Goal: Transaction & Acquisition: Purchase product/service

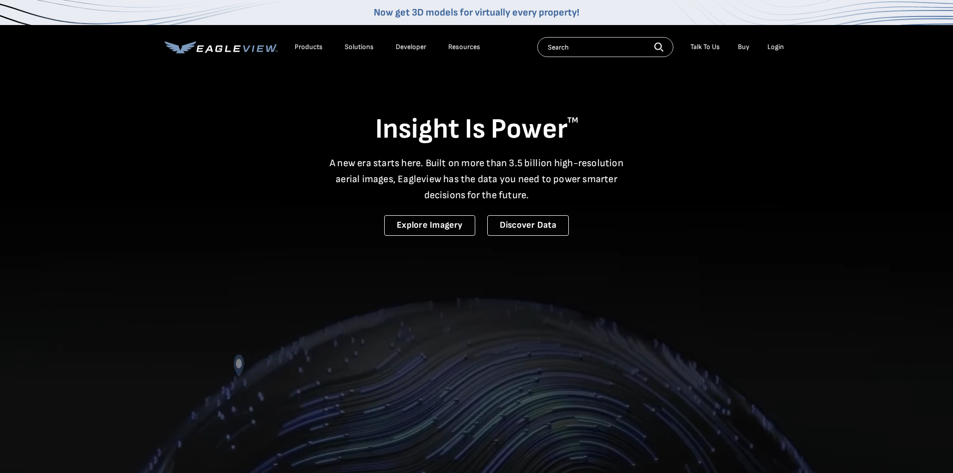
drag, startPoint x: 0, startPoint y: 0, endPoint x: 777, endPoint y: 65, distance: 780.0
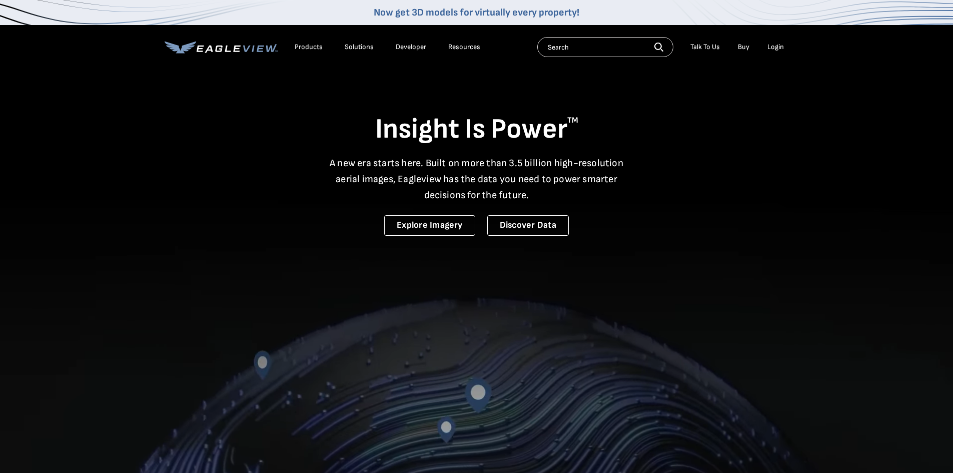
click at [780, 44] on div "Login" at bounding box center [775, 47] width 17 height 9
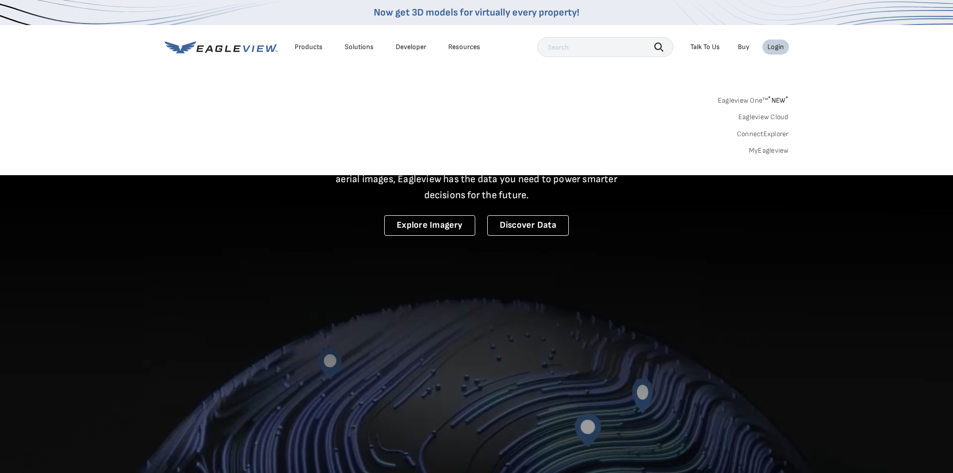
click at [766, 143] on div "Eagleview One™ * NEW * Eagleview Cloud ConnectExplorer MyEagleview" at bounding box center [477, 124] width 624 height 62
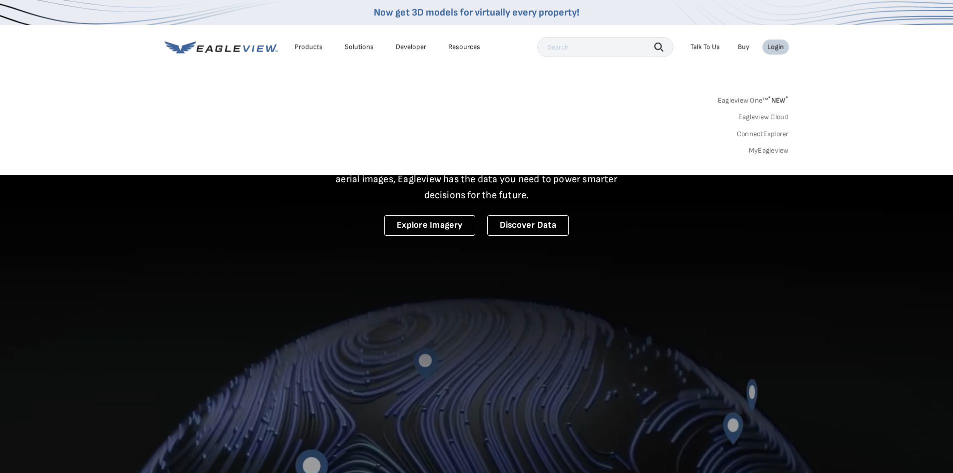
click at [767, 154] on link "MyEagleview" at bounding box center [769, 150] width 40 height 9
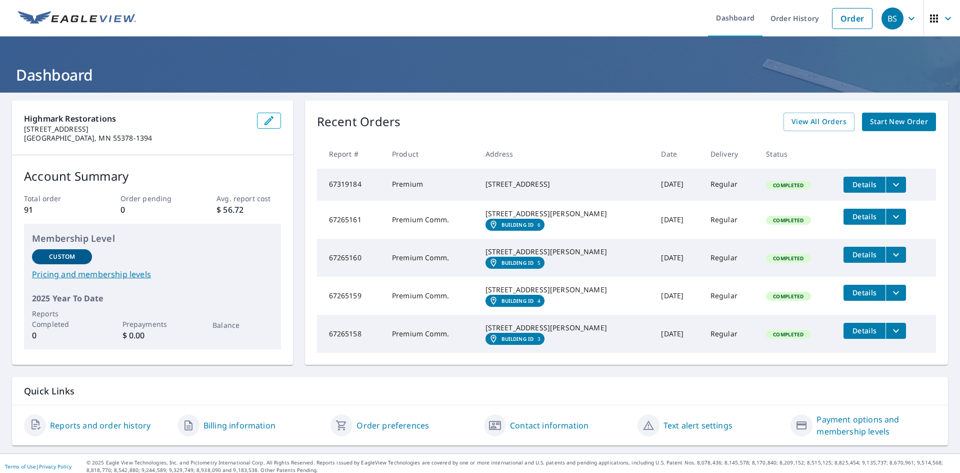
click at [875, 124] on span "Start New Order" at bounding box center [899, 122] width 58 height 13
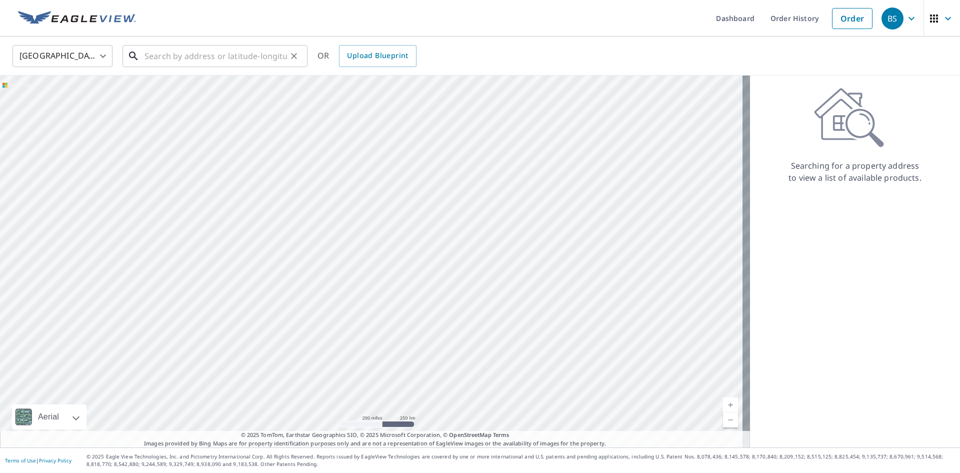
click at [170, 59] on input "text" at bounding box center [216, 56] width 143 height 28
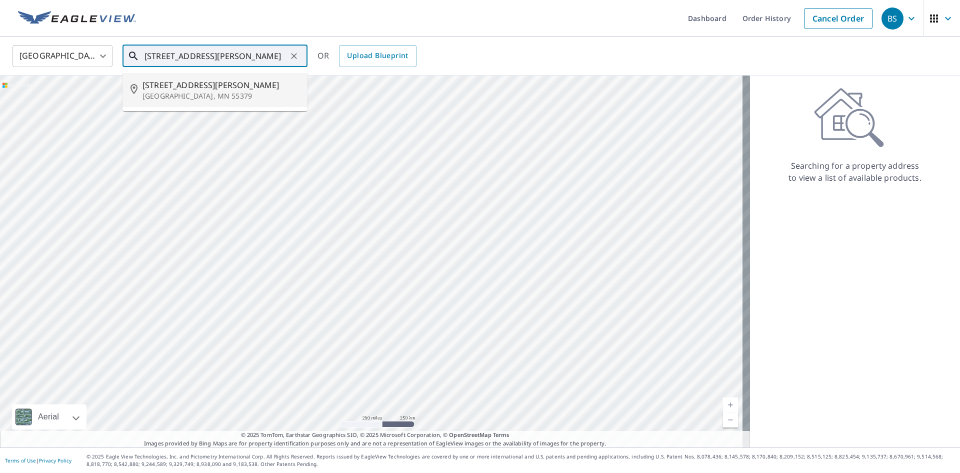
click at [194, 89] on span "[STREET_ADDRESS][PERSON_NAME]" at bounding box center [221, 85] width 157 height 12
type input "[STREET_ADDRESS][PERSON_NAME][PERSON_NAME]"
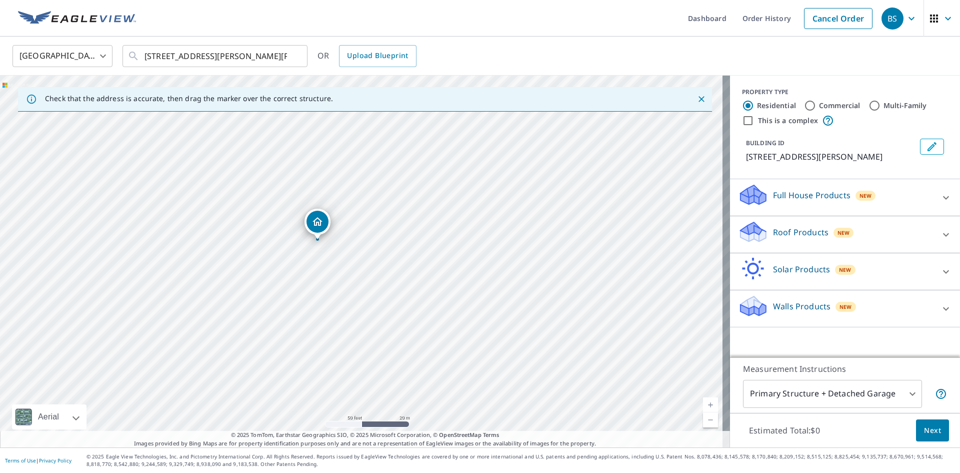
click at [780, 230] on p "Roof Products" at bounding box center [801, 232] width 56 height 12
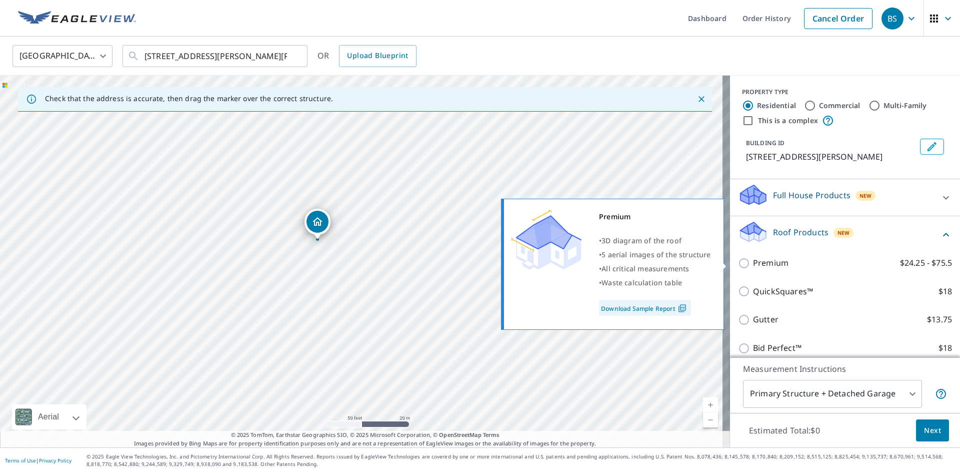
click at [761, 264] on p "Premium" at bounding box center [771, 263] width 36 height 13
click at [753, 264] on input "Premium $24.25 - $75.5" at bounding box center [745, 263] width 15 height 12
checkbox input "true"
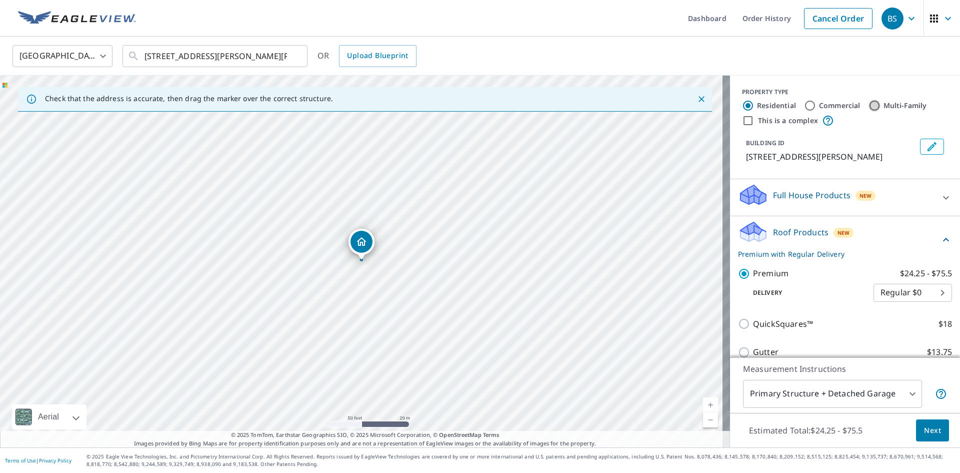
click at [870, 104] on input "Multi-Family" at bounding box center [875, 106] width 12 height 12
radio input "true"
type input "2"
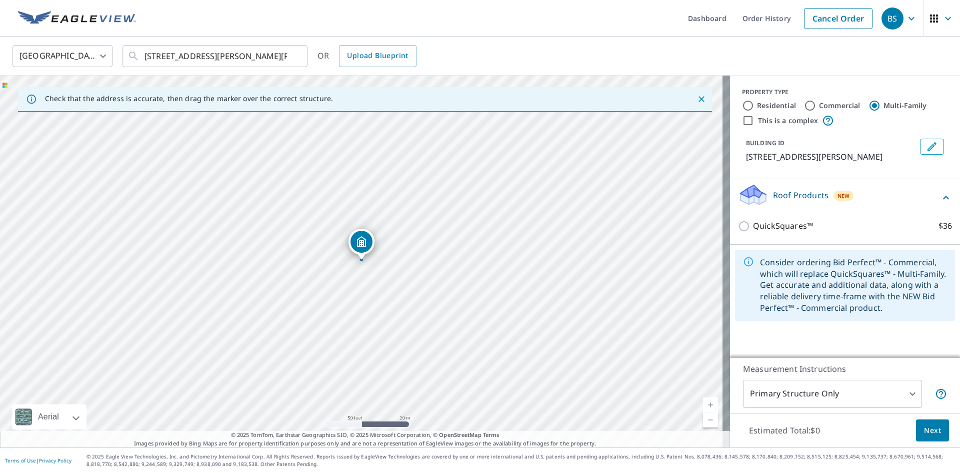
click at [824, 106] on label "Commercial" at bounding box center [840, 106] width 42 height 10
click at [816, 106] on input "Commercial" at bounding box center [810, 106] width 12 height 12
radio input "true"
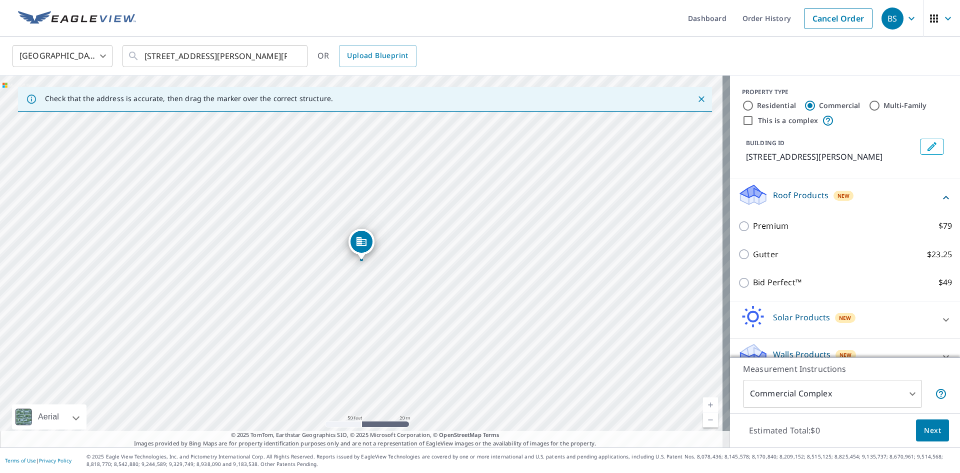
type input "4"
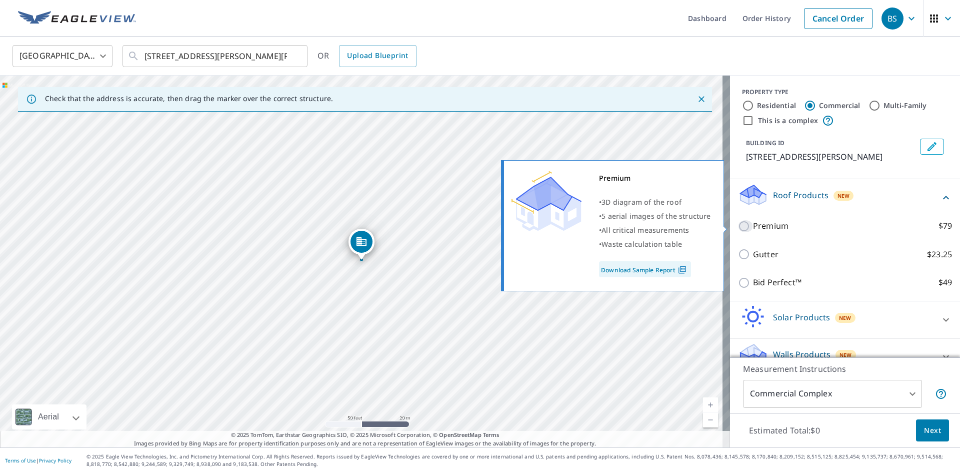
click at [739, 229] on input "Premium $79" at bounding box center [745, 226] width 15 height 12
checkbox input "true"
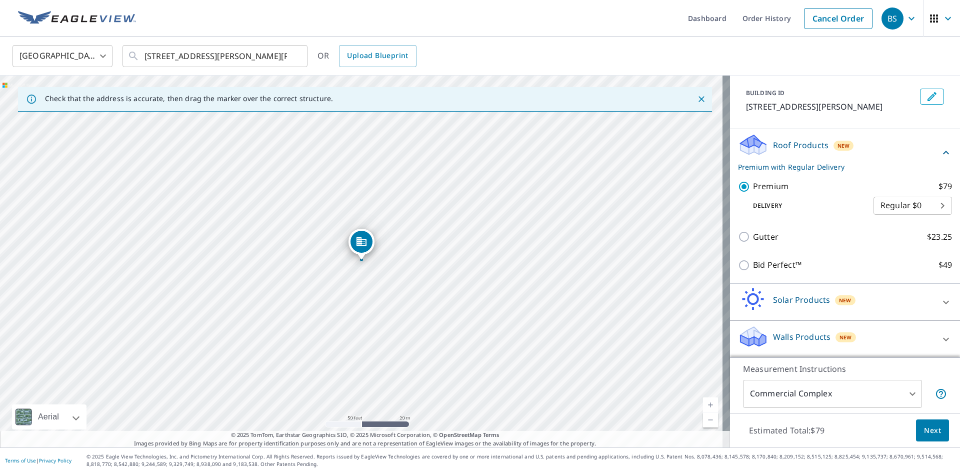
scroll to position [51, 0]
click at [917, 422] on button "Next" at bounding box center [932, 430] width 33 height 23
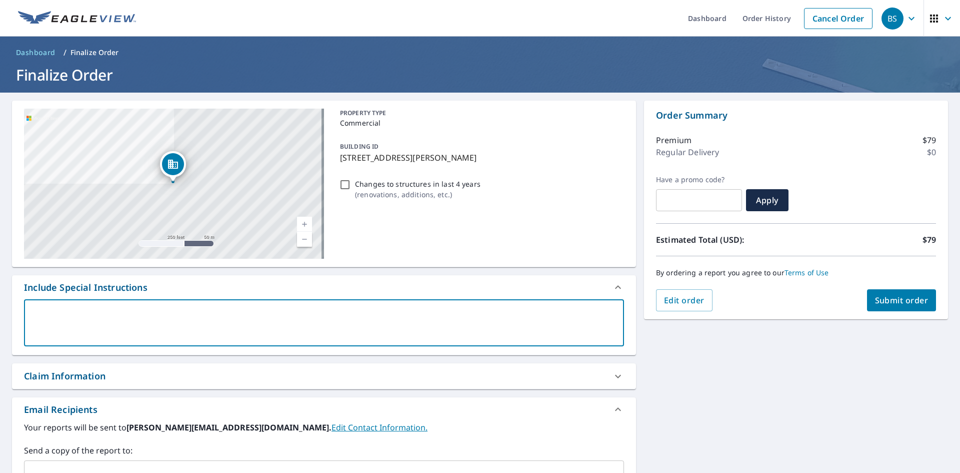
click at [130, 314] on textarea at bounding box center [324, 323] width 586 height 29
type textarea "T"
type textarea "x"
type textarea "Th"
type textarea "x"
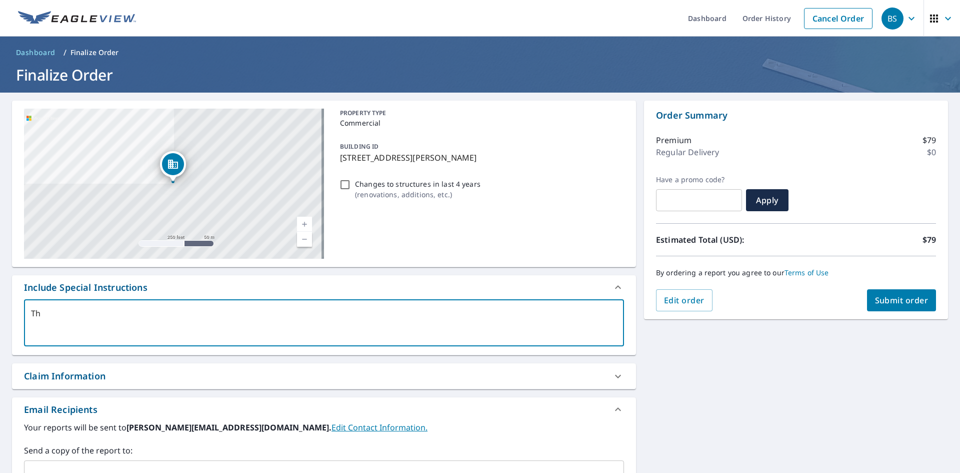
type textarea "Thi"
type textarea "x"
type textarea "This"
type textarea "x"
type textarea "This"
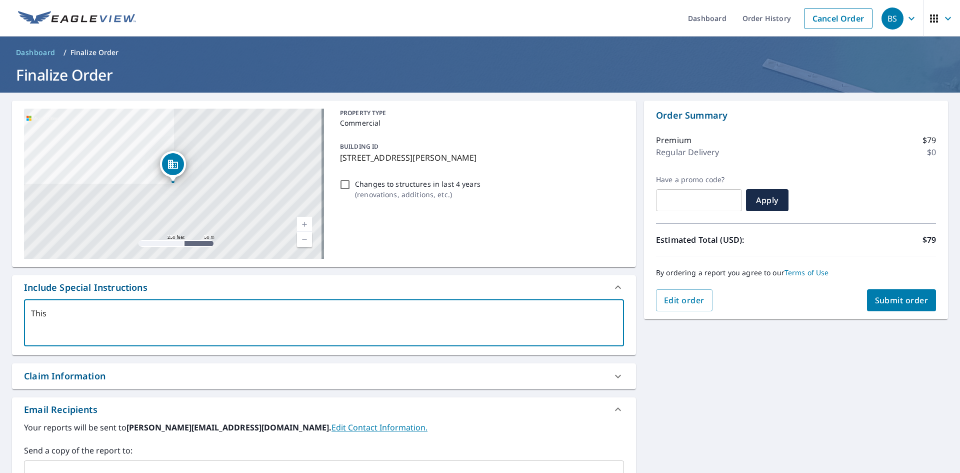
type textarea "x"
type textarea "This i"
type textarea "x"
type textarea "This is"
type textarea "x"
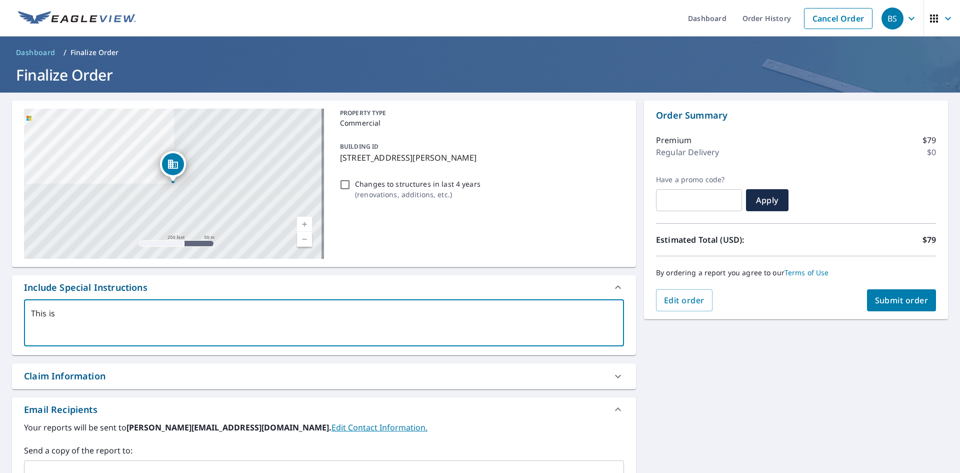
type textarea "This is"
type textarea "x"
type textarea "This is a"
type textarea "x"
type textarea "This is a"
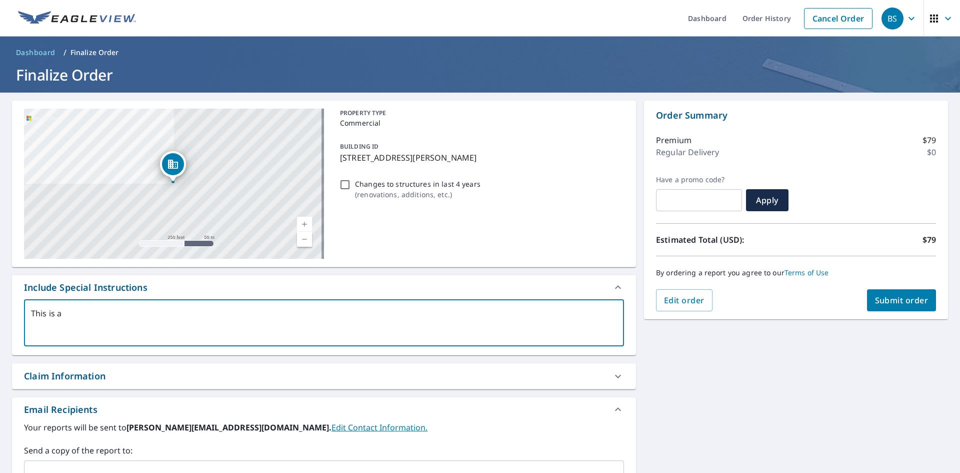
type textarea "x"
type textarea "This is a 4"
type textarea "x"
type textarea "This is a 4"
type textarea "x"
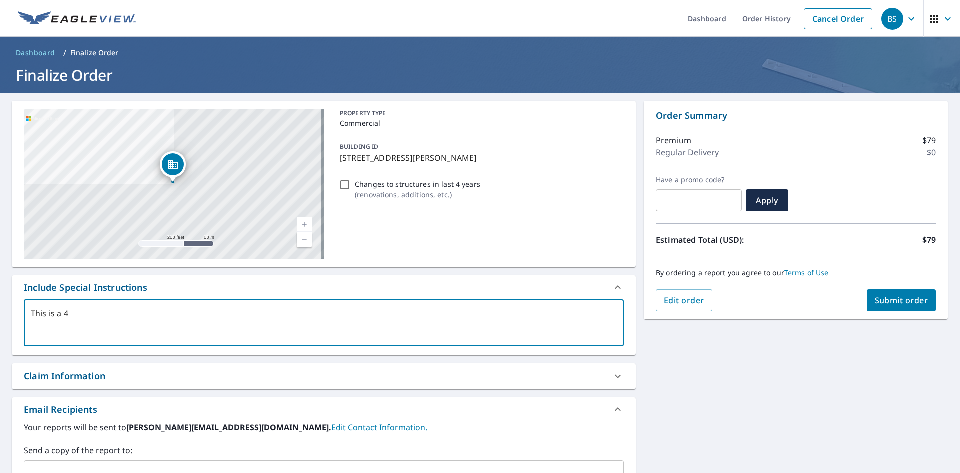
type textarea "This is a 4 p"
type textarea "x"
type textarea "This is a 4 pl"
type textarea "x"
type textarea "This is a 4 ple"
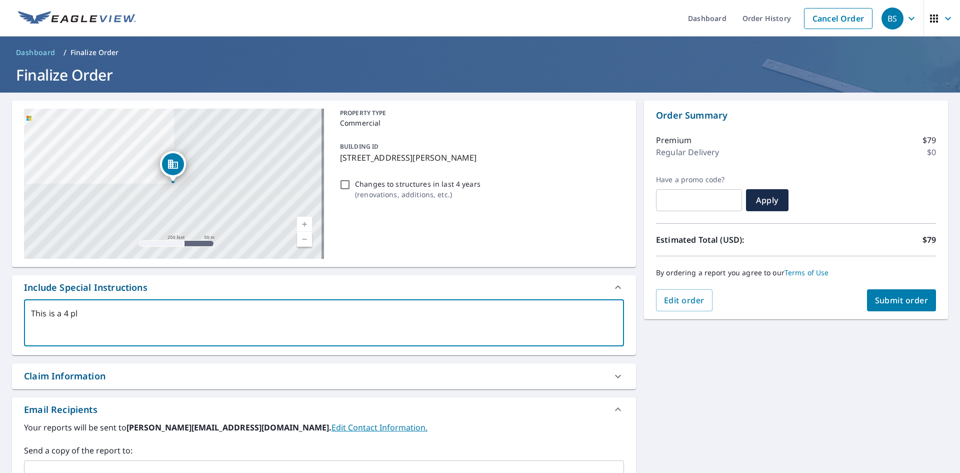
type textarea "x"
type textarea "This is a 4 ple"
type textarea "x"
type textarea "This is a 4 ple"
type textarea "x"
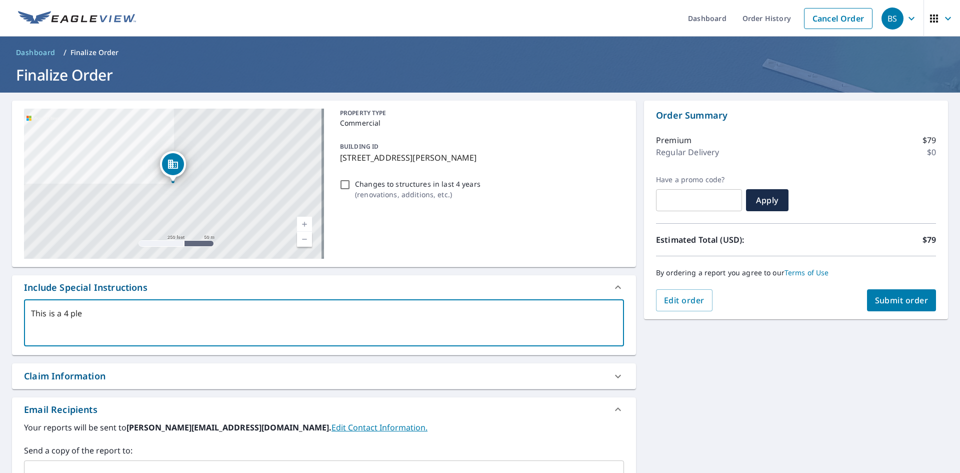
type textarea "This is a 4 plex"
type textarea "x"
type textarea "This is a 4 plex"
type textarea "x"
type textarea "This is a 4 plex b"
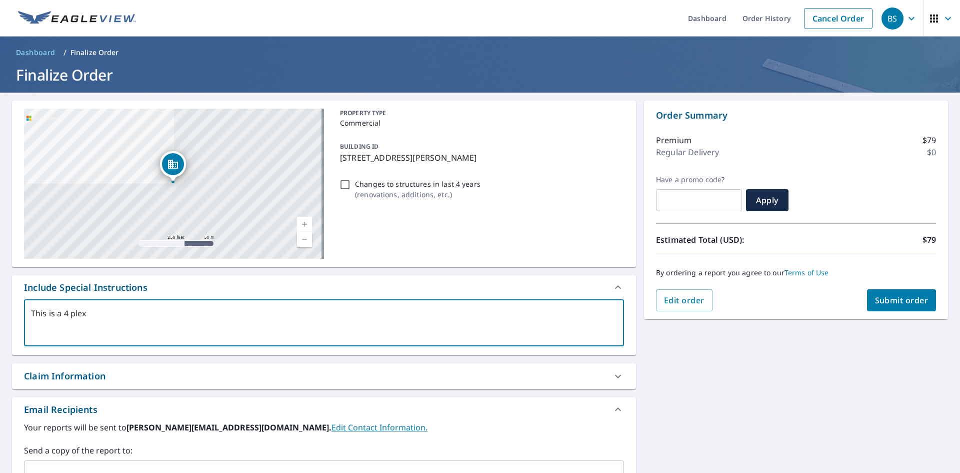
type textarea "x"
type textarea "This is a 4 plex bu"
type textarea "x"
type textarea "This is a 4 plex buy"
type textarea "x"
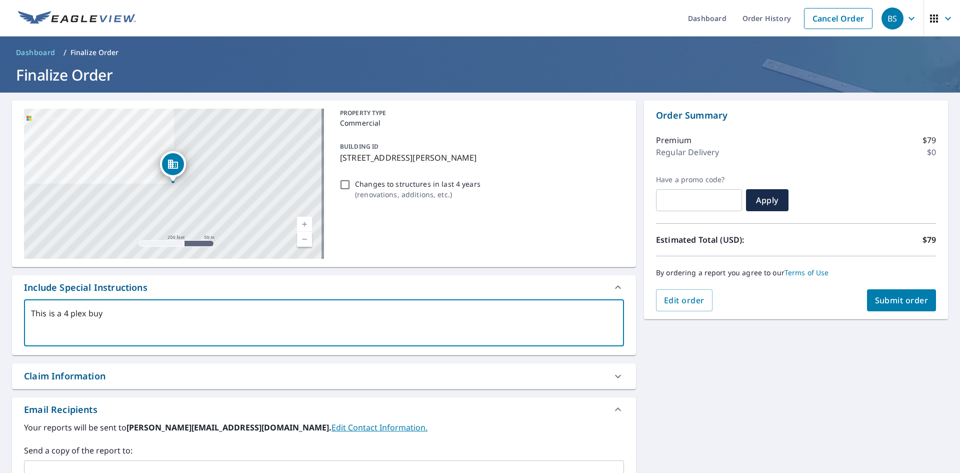
type textarea "This is a 4 plex buyi"
type textarea "x"
type textarea "This is a 4 plex buyil"
type textarea "x"
type textarea "This is a 4 plex buyild"
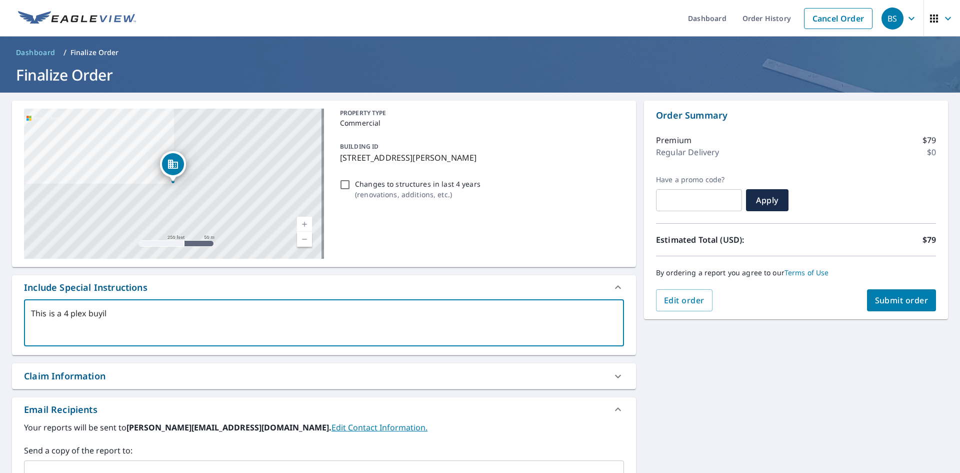
type textarea "x"
type textarea "This is a 4 plex buyildi"
type textarea "x"
type textarea "This is a 4 plex buyildin"
type textarea "x"
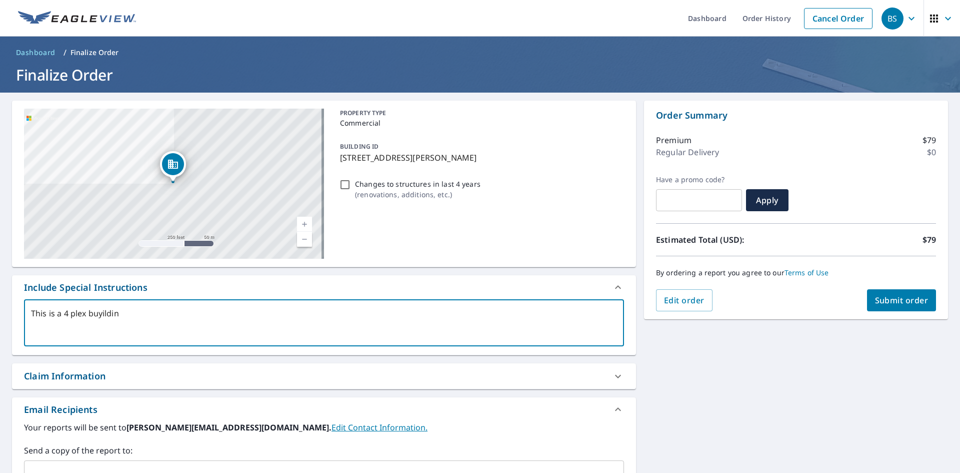
type textarea "This is a 4 plex buyildi"
type textarea "x"
type textarea "This is a 4 plex buyild"
type textarea "x"
type textarea "This is a 4 plex buyil"
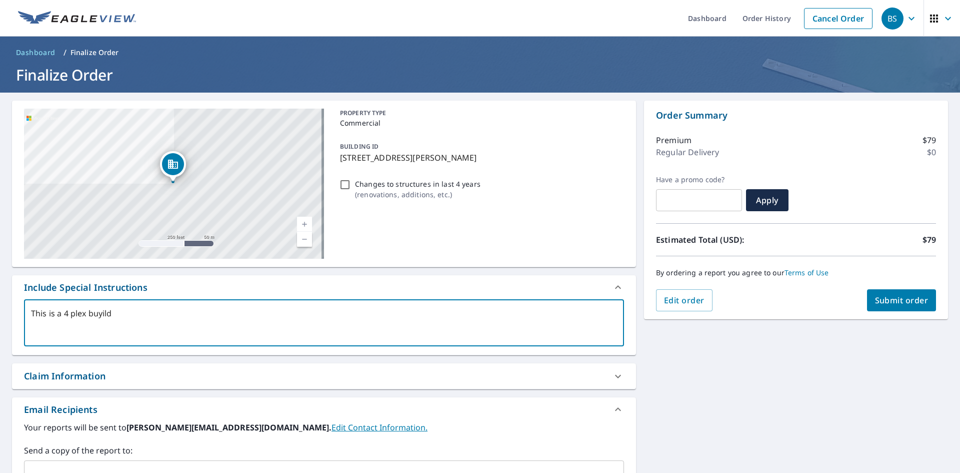
type textarea "x"
type textarea "This is a 4 plex buyi"
type textarea "x"
type textarea "This is a 4 plex buy"
type textarea "x"
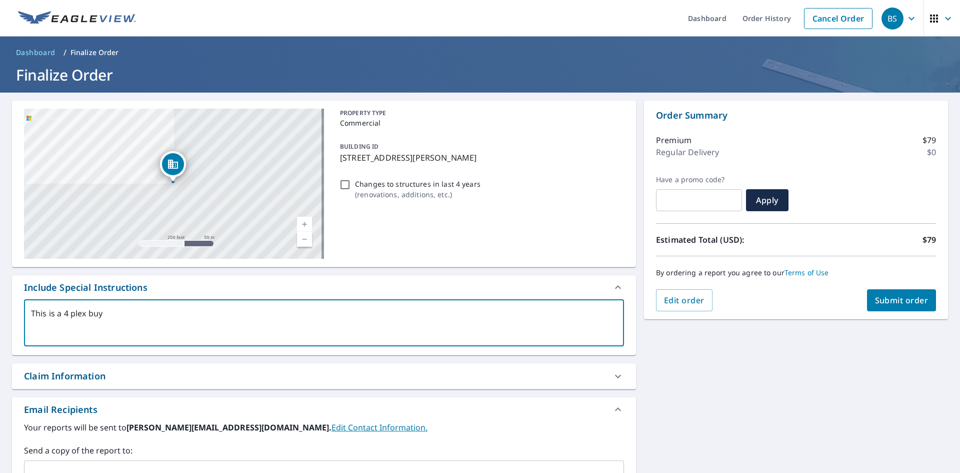
type textarea "This is a 4 plex bu"
type textarea "x"
type textarea "This is a 4 plex buu"
type textarea "x"
type textarea "This is a 4 plex bu"
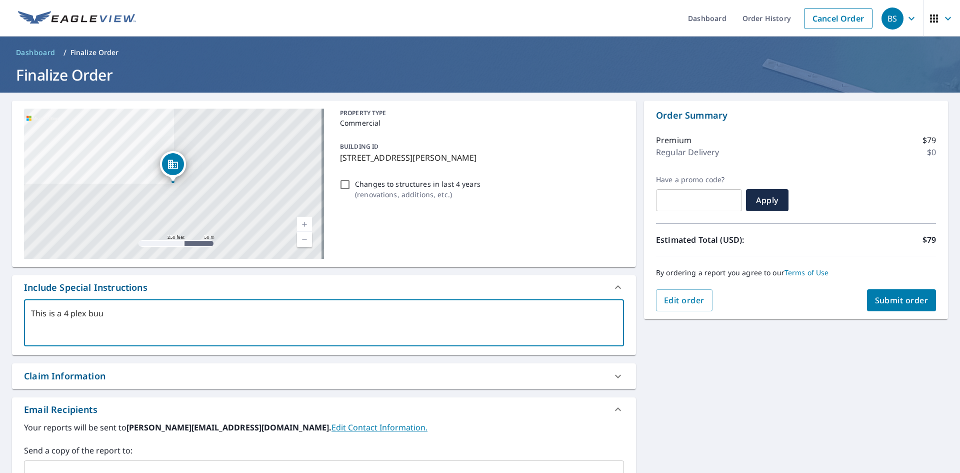
type textarea "x"
type textarea "This is a 4 plex [PERSON_NAME]"
type textarea "x"
type textarea "This is a 4 plex buil"
type textarea "x"
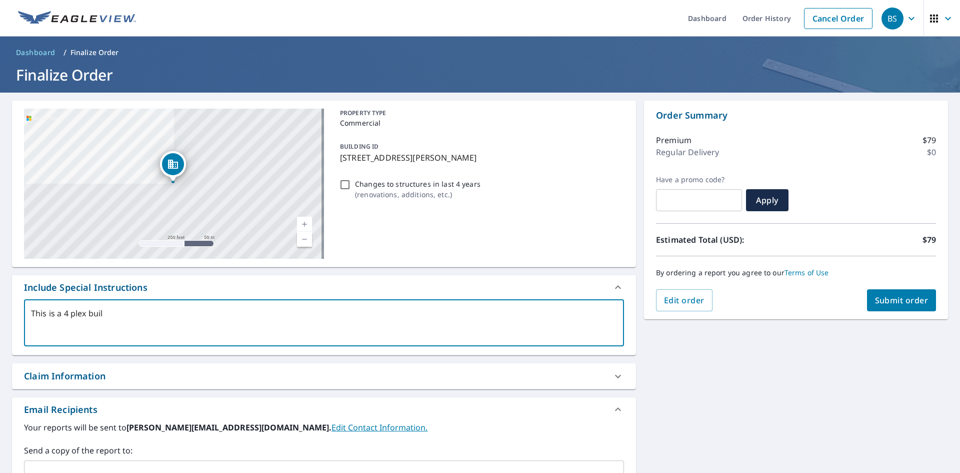
type textarea "This is a 4 plex build"
type textarea "x"
type textarea "This is a 4 plex buildi"
type textarea "x"
type textarea "This is a 4 plex buildin"
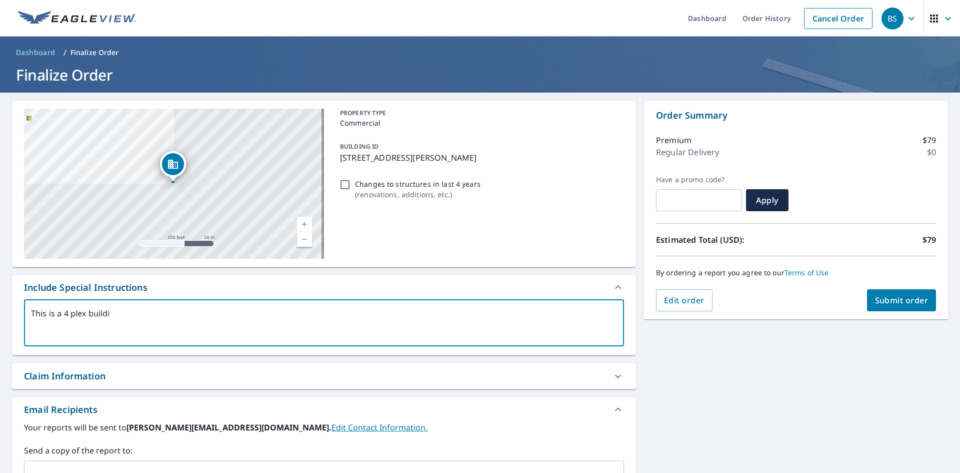
type textarea "x"
type textarea "This is a 4 plex building"
type textarea "x"
type textarea "This is a 4 plex building."
type textarea "x"
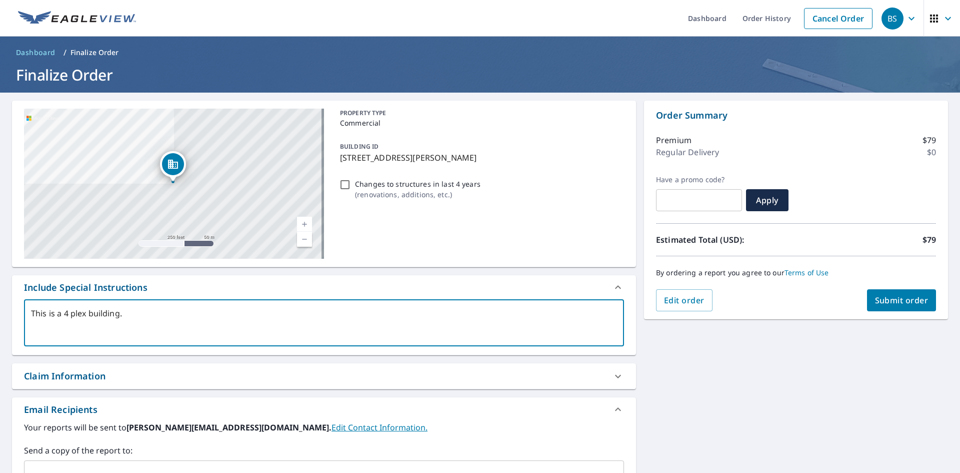
type textarea "This is a 4 plex building."
type textarea "x"
type textarea "This is a 4 plex building. N"
type textarea "x"
type textarea "This is a 4 plex building. Ne"
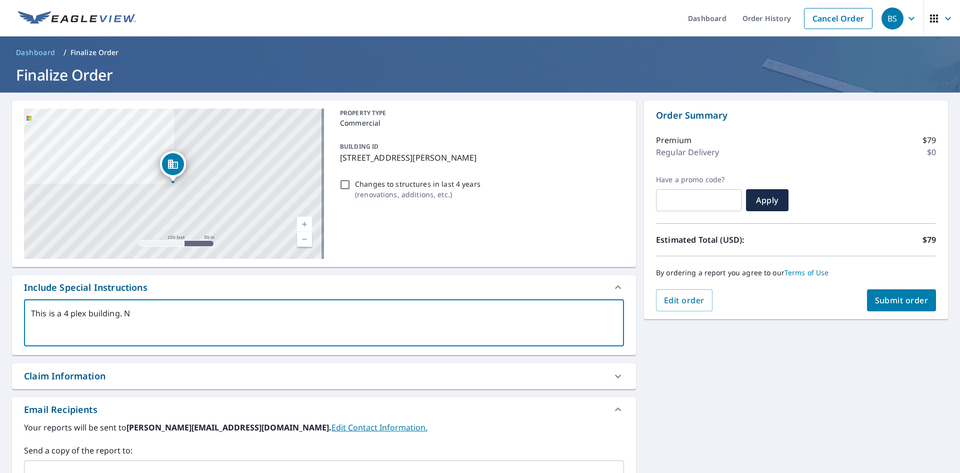
type textarea "x"
type textarea "This is a 4 plex building. Nee"
type textarea "x"
type textarea "This is a 4 plex building. Need"
type textarea "x"
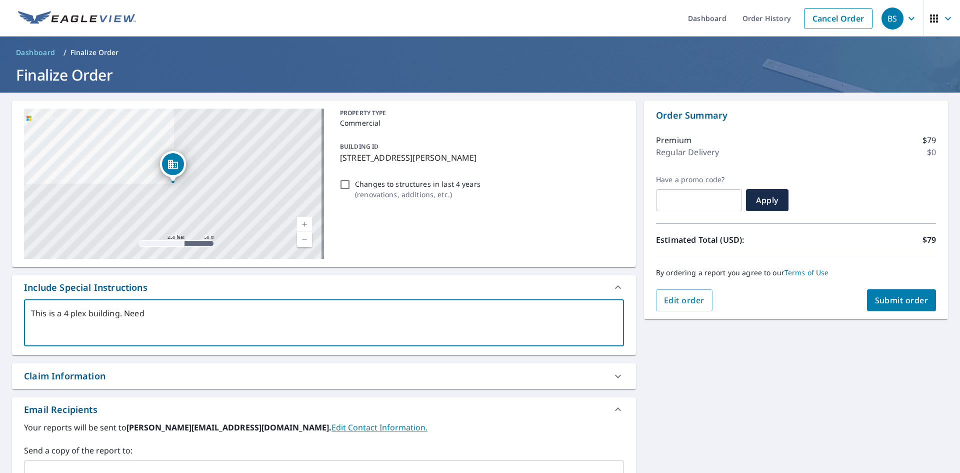
type textarea "This is a 4 plex building. Need"
type textarea "x"
type textarea "This is a 4 plex building. Need a"
type textarea "x"
type textarea "This is a 4 plex building. Need a"
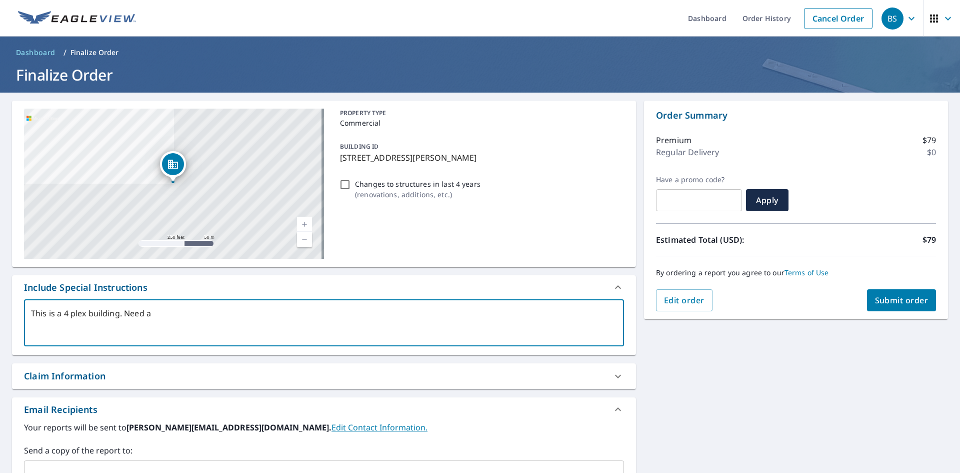
type textarea "x"
type textarea "This is a 4 plex building. Need a r"
type textarea "x"
type textarea "This is a 4 plex building. Need a ro"
type textarea "x"
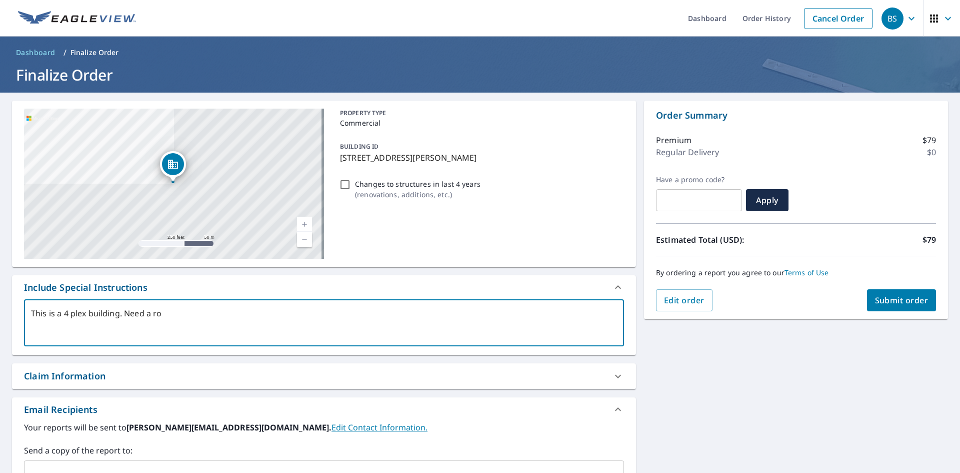
type textarea "This is a 4 plex building. Need a roo"
type textarea "x"
type textarea "This is a 4 plex building. Need a roof"
type textarea "x"
type textarea "This is a 4 plex building. Need a roof"
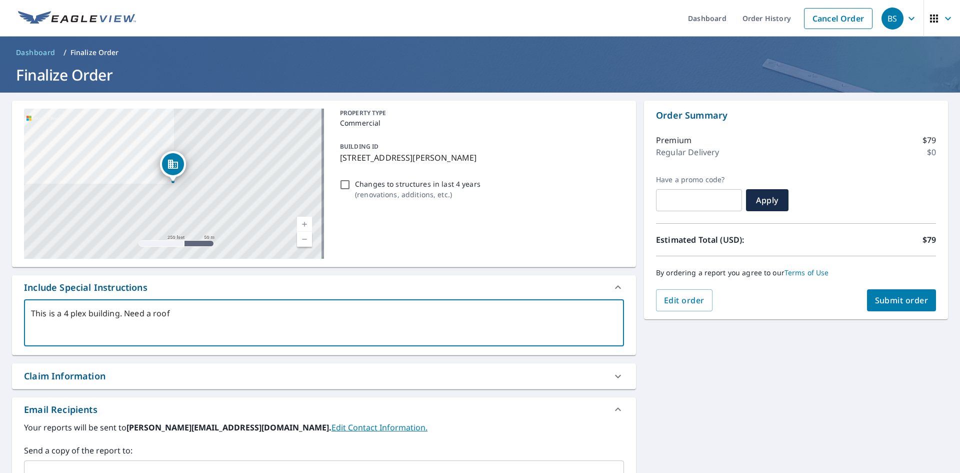
type textarea "x"
type textarea "This is a 4 plex building. Need a roof f"
type textarea "x"
type textarea "This is a 4 plex building. Need a roof fo"
type textarea "x"
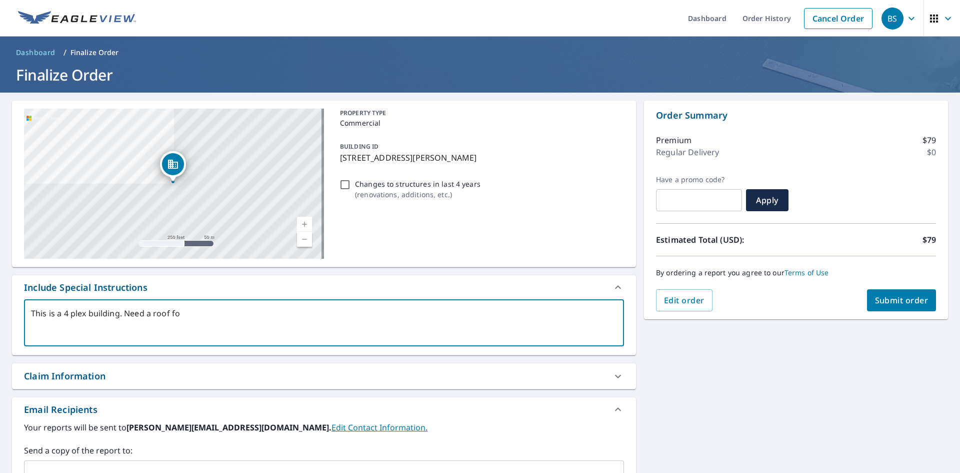
type textarea "This is a 4 plex building. Need a roof for"
type textarea "x"
type textarea "This is a 4 plex building. Need a roof for"
type textarea "x"
type textarea "This is a 4 plex building. Need a roof for t"
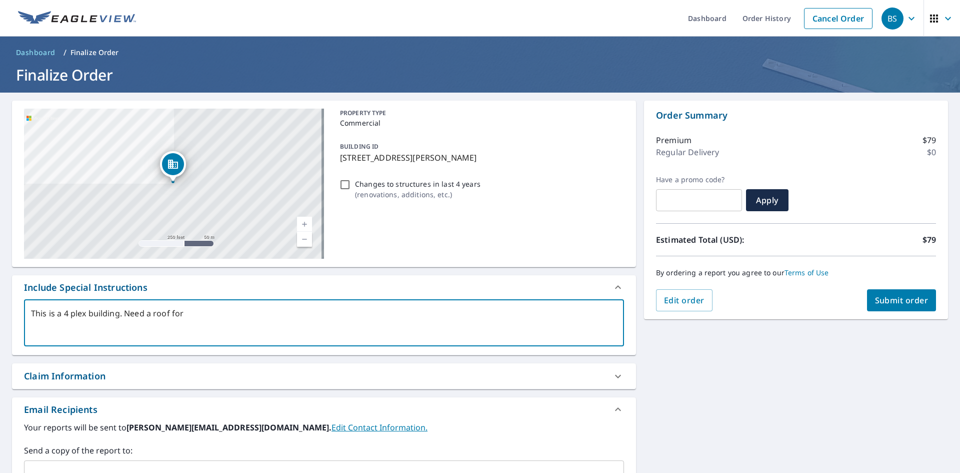
type textarea "x"
type textarea "This is a 4 plex building. Need a roof for th"
type textarea "x"
type textarea "This is a 4 plex building. Need a roof for the"
type textarea "x"
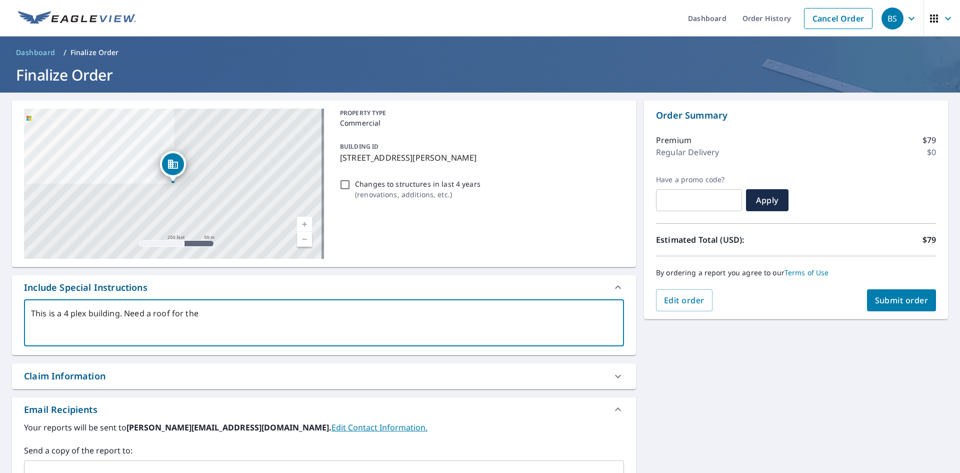
type textarea "This is a 4 plex building. Need a roof for the"
type textarea "x"
type textarea "This is a 4 plex building. Need a roof for the e"
type textarea "x"
type textarea "This is a 4 plex building. Need a roof for the en"
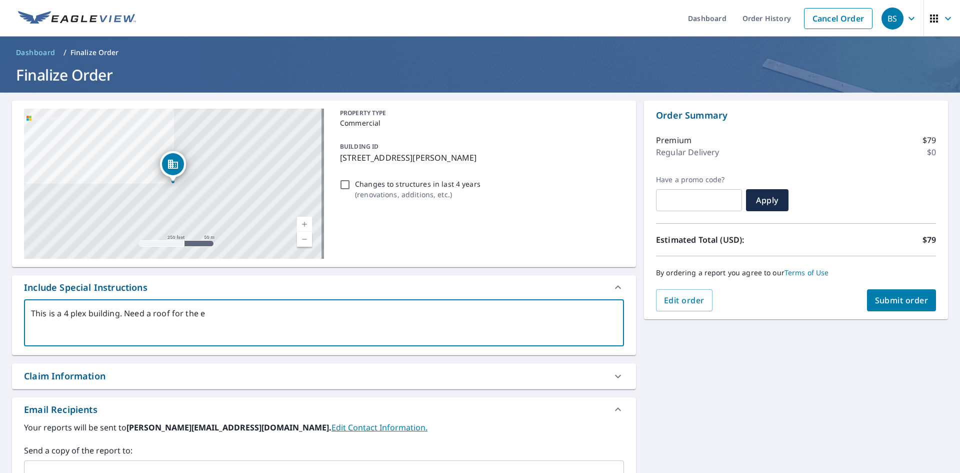
type textarea "x"
type textarea "This is a 4 plex building. Need a roof for the eni"
type textarea "x"
type textarea "This is a 4 plex building. Need a roof for the en"
type textarea "x"
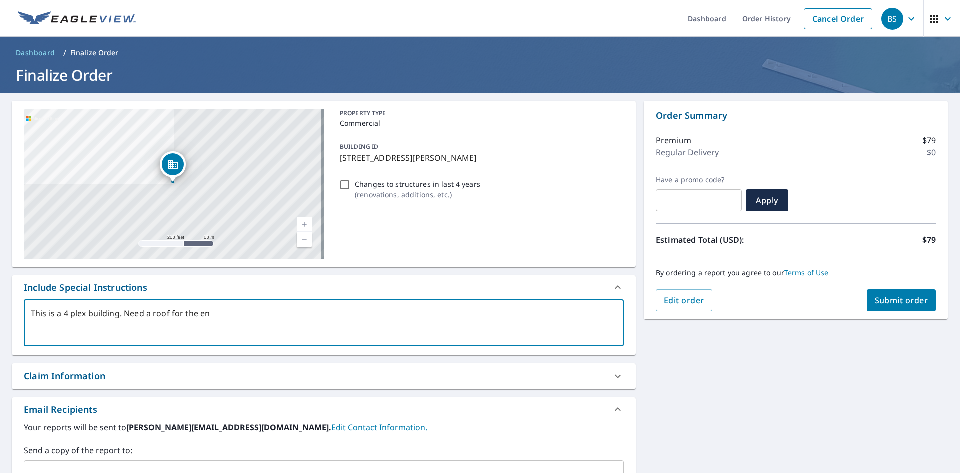
type textarea "This is a 4 plex building. Need a roof for the ent"
type textarea "x"
type textarea "This is a 4 plex building. Need a roof for the enti"
type textarea "x"
type textarea "This is a 4 plex building. Need a roof for the entir"
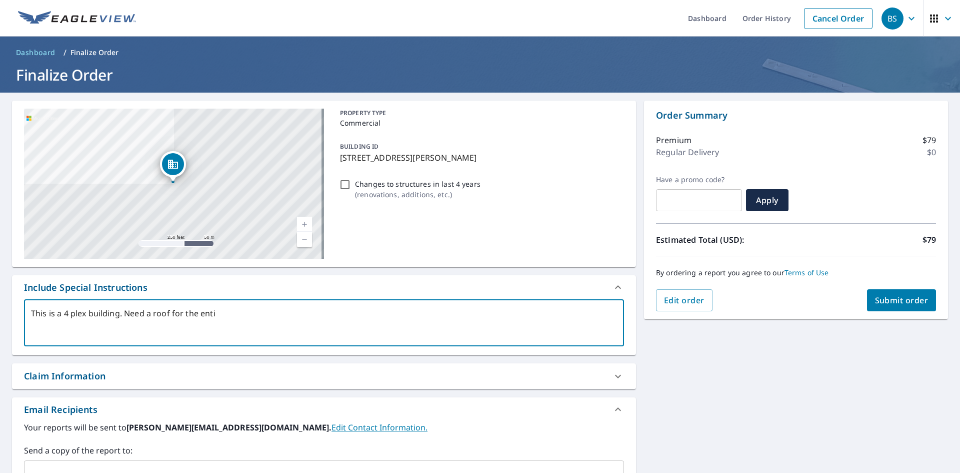
type textarea "x"
type textarea "This is a 4 plex building. Need a roof for the entire"
type textarea "x"
type textarea "This is a 4 plex building. Need a roof for the entire"
type textarea "x"
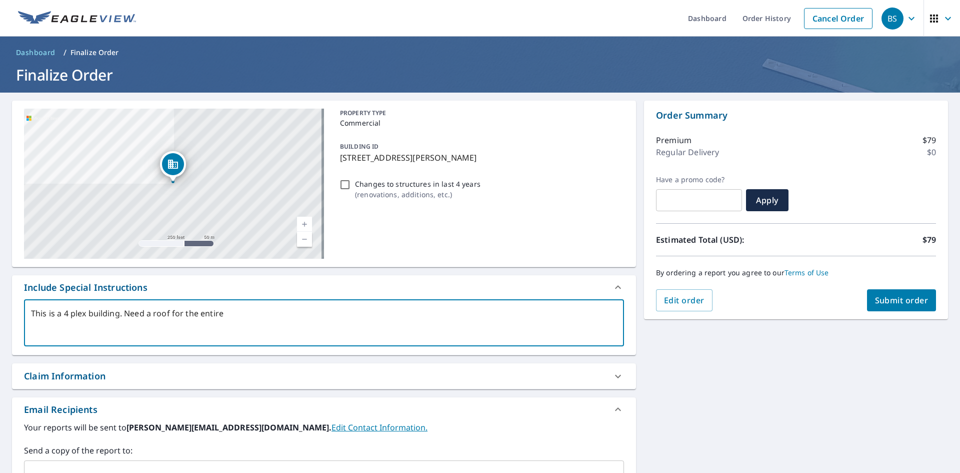
type textarea "This is a 4 plex building. Need a roof for the entire b"
type textarea "x"
type textarea "This is a 4 plex building. Need a roof for the entire bu"
type textarea "x"
type textarea "This is a 4 plex building. Need a roof for the entire [PERSON_NAME]"
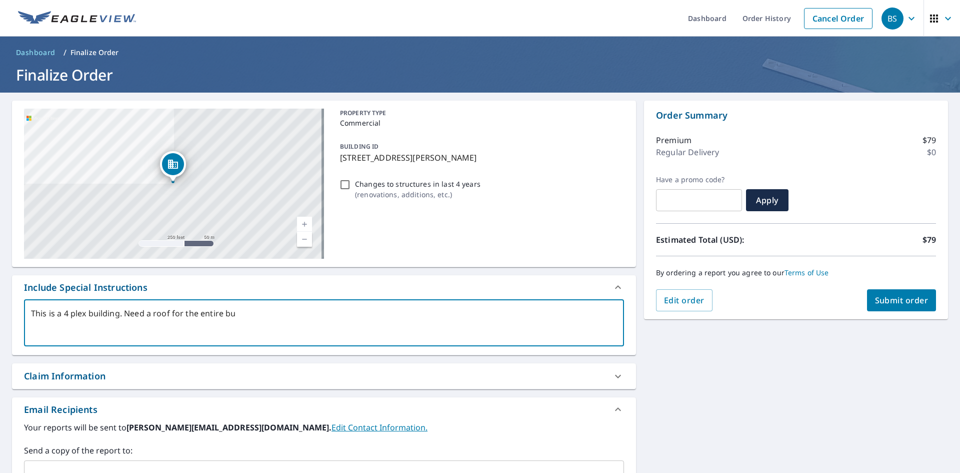
type textarea "x"
type textarea "This is a 4 plex building. Need a roof for the entire buil"
type textarea "x"
type textarea "This is a 4 plex building. Need a roof for the entire build"
type textarea "x"
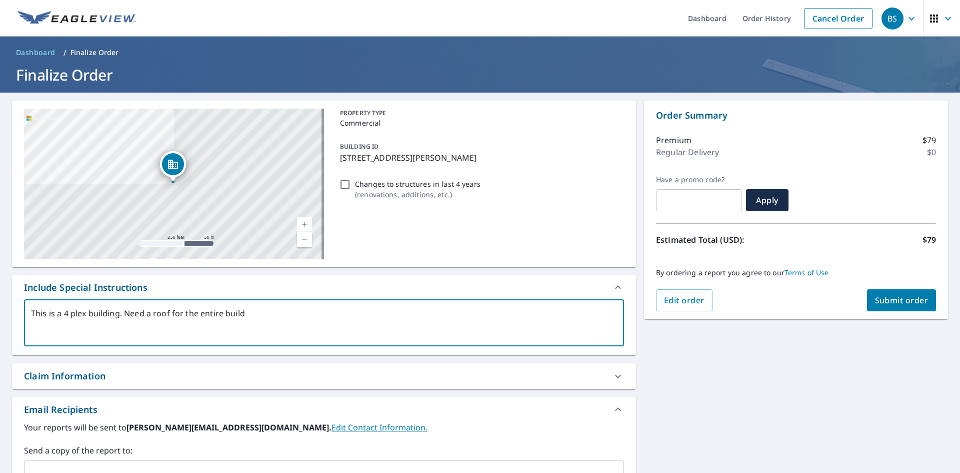
type textarea "This is a 4 plex building. Need a roof for the entire buildi"
type textarea "x"
type textarea "This is a 4 plex building. Need a roof for the entire buildin"
type textarea "x"
type textarea "This is a 4 plex building. Need a roof for the entire building"
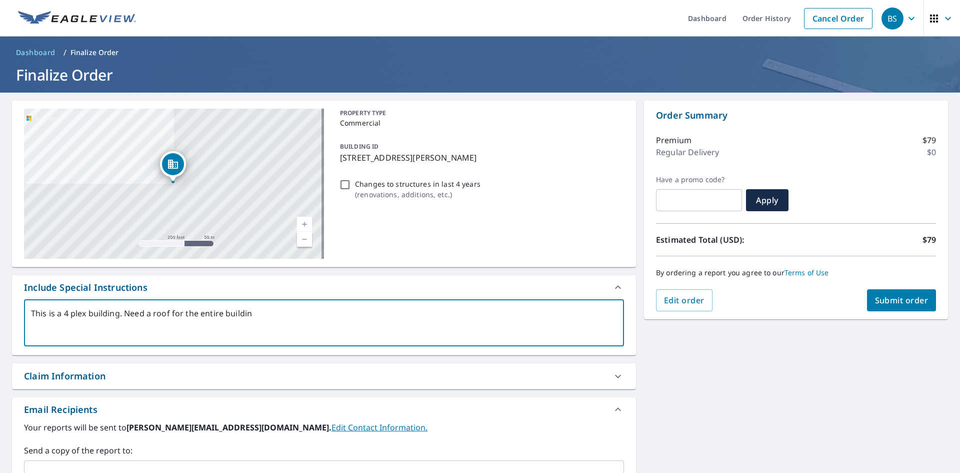
type textarea "x"
type textarea "This is a 4 plex building. Need a roof for the entire building."
type textarea "x"
type textarea "This is a 4 plex building. Need a roof for the entire building."
type textarea "x"
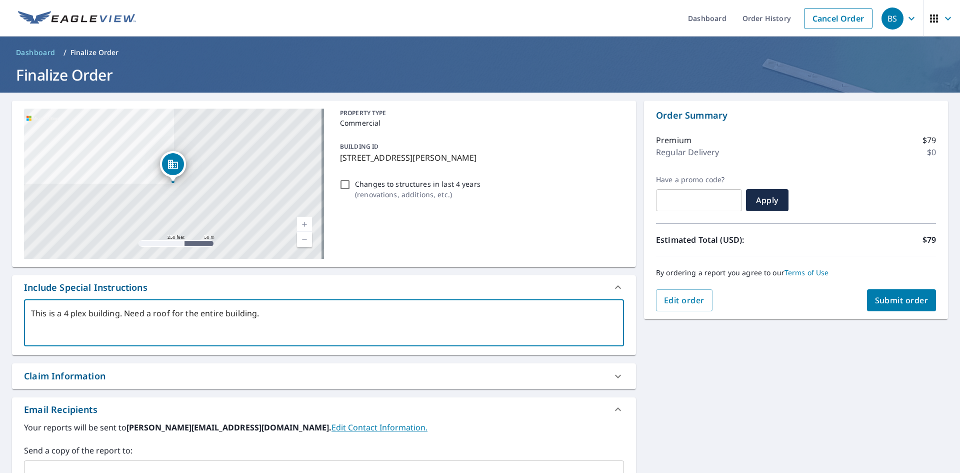
click at [168, 313] on textarea "This is a 4 plex building. Need a roof for the entire building." at bounding box center [324, 323] width 586 height 29
click at [171, 313] on textarea "This is a 4 plex building. Need a roof for the entire building." at bounding box center [324, 323] width 586 height 29
type textarea "This is a 4 plex building. Need a roof mfor the entire building."
type textarea "x"
type textarea "This is a 4 plex building. Need a roof mefor the entire building."
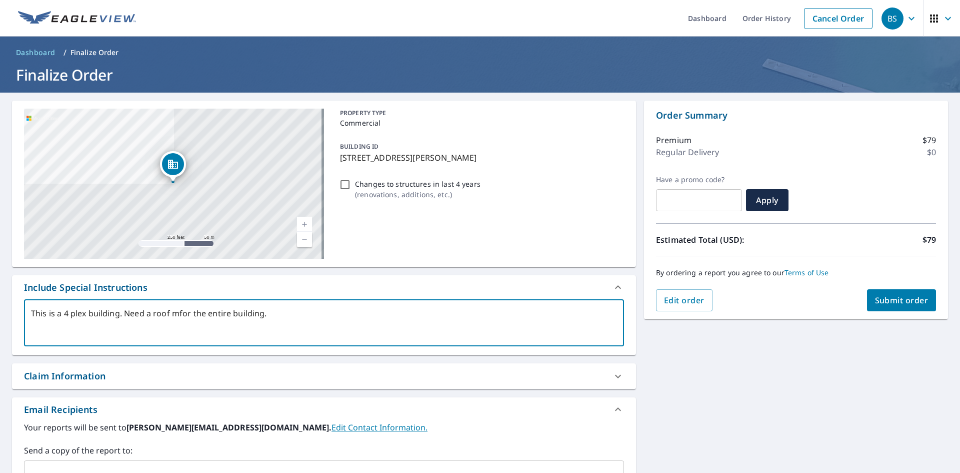
type textarea "x"
type textarea "This is a 4 plex building. Need a roof meafor the entire building."
type textarea "x"
type textarea "This is a 4 plex building. Need a roof measfor the entire building."
type textarea "x"
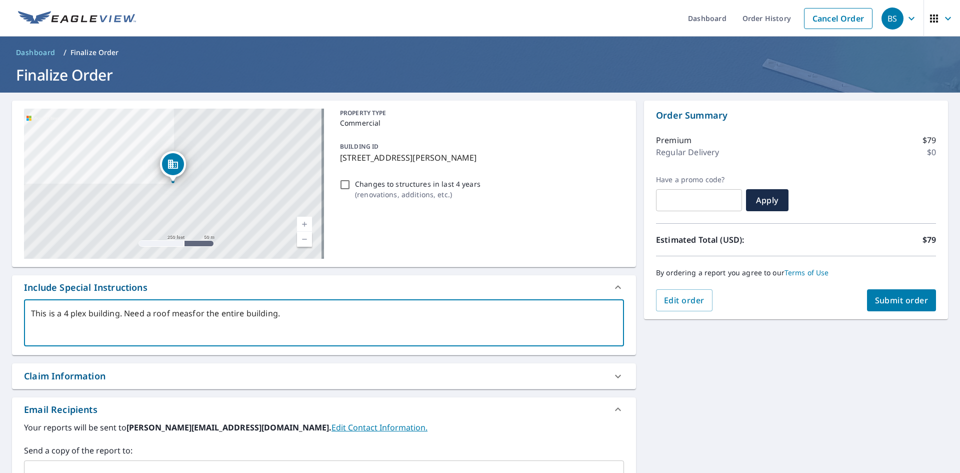
type textarea "This is a 4 plex building. Need a roof measufor the entire building."
type textarea "x"
type textarea "This is a 4 plex building. Need a roof measurfor the entire building."
type textarea "x"
type textarea "This is a 4 plex building. Need a roof measurefor the entire building."
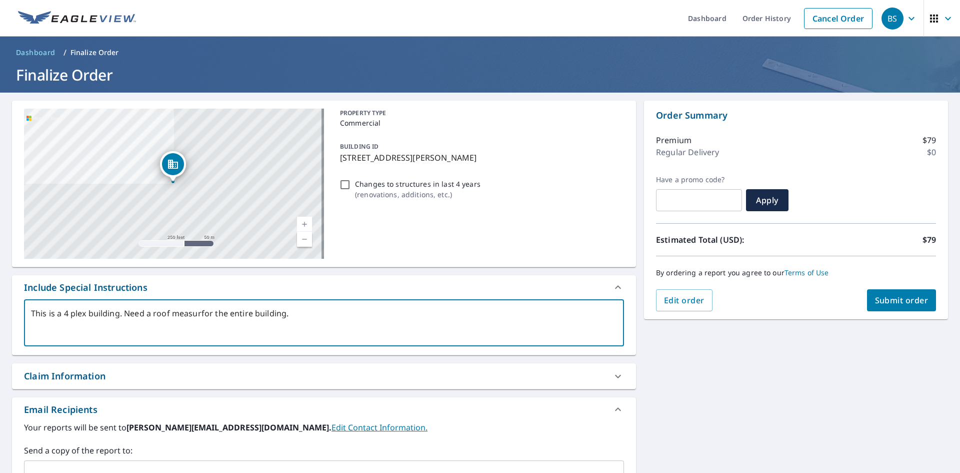
type textarea "x"
type textarea "This is a 4 plex building. Need a roof measuremfor the entire building."
type textarea "x"
type textarea "This is a 4 plex building. Need a roof measuremefor the entire building."
type textarea "x"
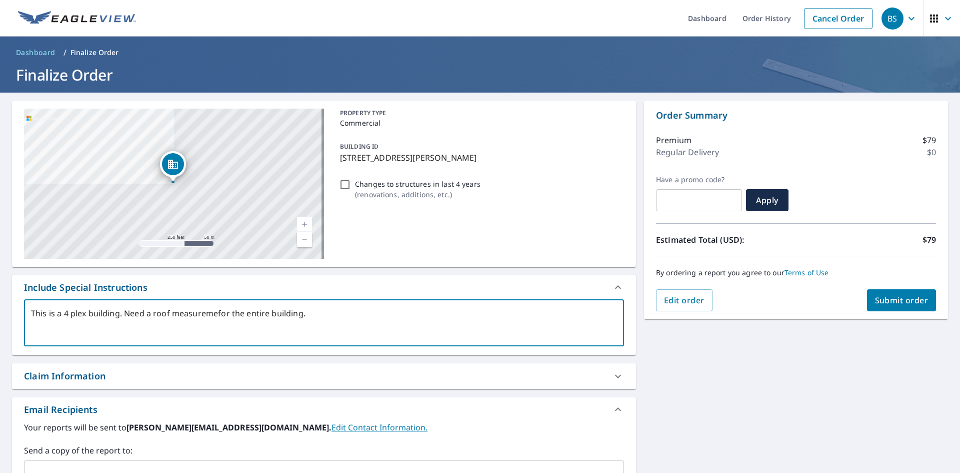
type textarea "This is a 4 plex building. Need a roof measuremenfor the entire building."
type textarea "x"
type textarea "This is a 4 plex building. Need a roof measuremefor the entire building."
type textarea "x"
type textarea "This is a 4 plex building. Need a roof measuremfor the entire building."
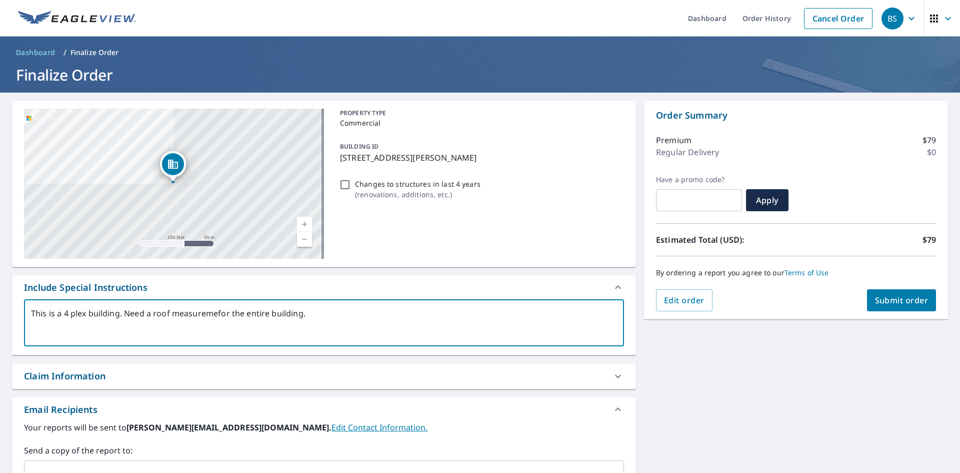
type textarea "x"
type textarea "This is a 4 plex building. Need a roof measurefor the entire building."
type textarea "x"
type textarea "This is a 4 plex building. Need a roof measurfor the entire building."
type textarea "x"
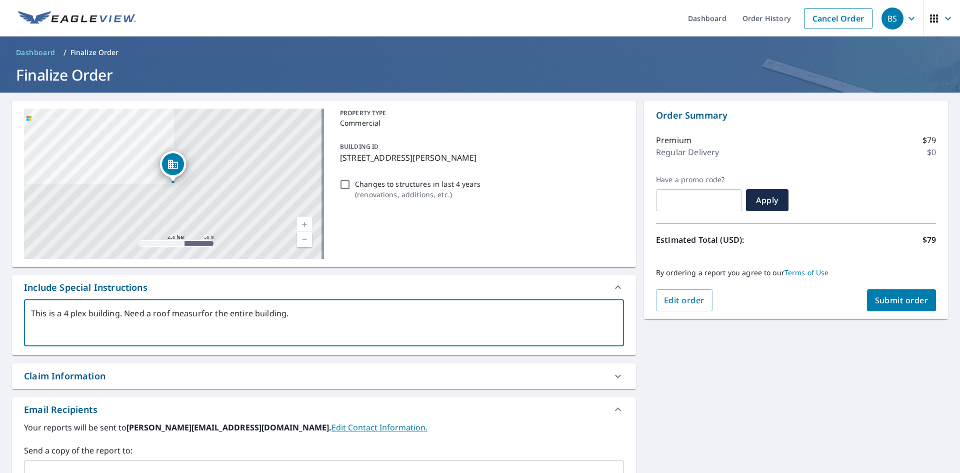
type textarea "This is a 4 plex building. Need a roof measufor the entire building."
click at [313, 316] on textarea "This is a 4 plex building. Need a roof report for the entire building." at bounding box center [324, 323] width 586 height 29
click at [867, 300] on button "Submit order" at bounding box center [902, 300] width 70 height 22
